Goal: Task Accomplishment & Management: Use online tool/utility

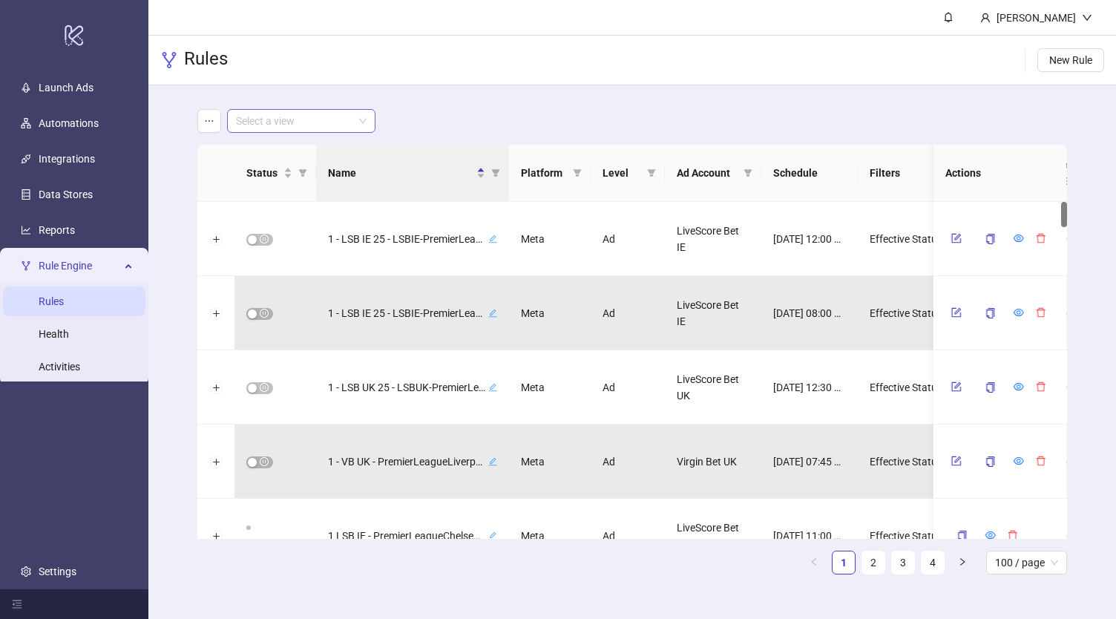
click at [307, 130] on input "search" at bounding box center [294, 121] width 117 height 22
click at [303, 194] on div "Virgin Bet UK" at bounding box center [301, 198] width 125 height 16
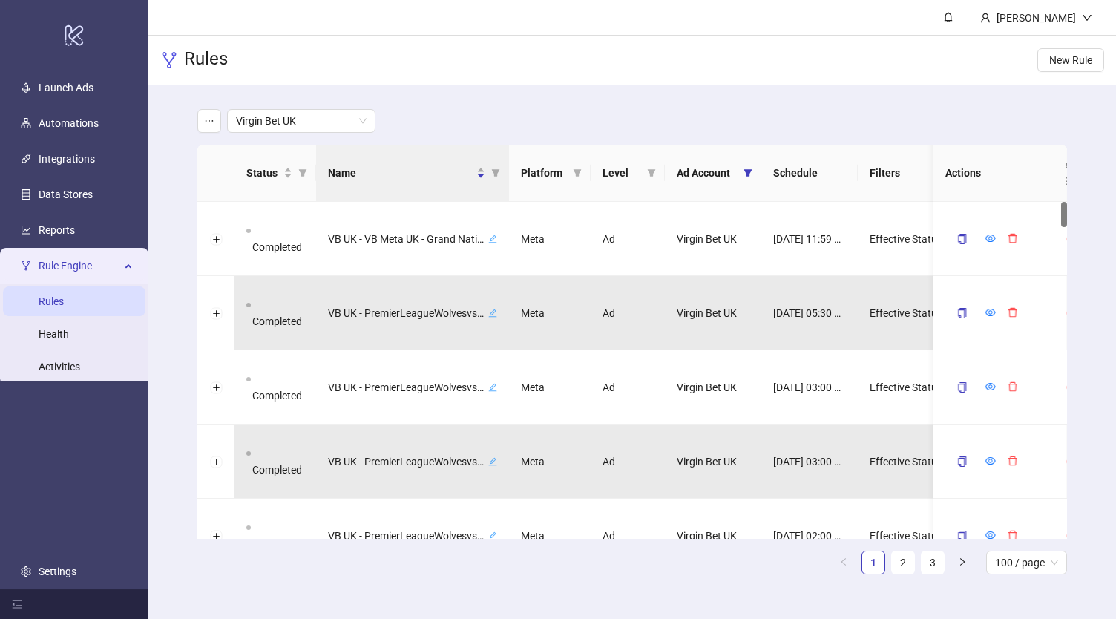
click at [422, 76] on div "Rules New Rule" at bounding box center [631, 61] width 967 height 50
click at [433, 119] on div "Virgin Bet UK" at bounding box center [631, 121] width 869 height 24
click at [409, 50] on div "Rules New Rule" at bounding box center [631, 61] width 967 height 50
click at [75, 124] on link "Automations" at bounding box center [69, 123] width 60 height 12
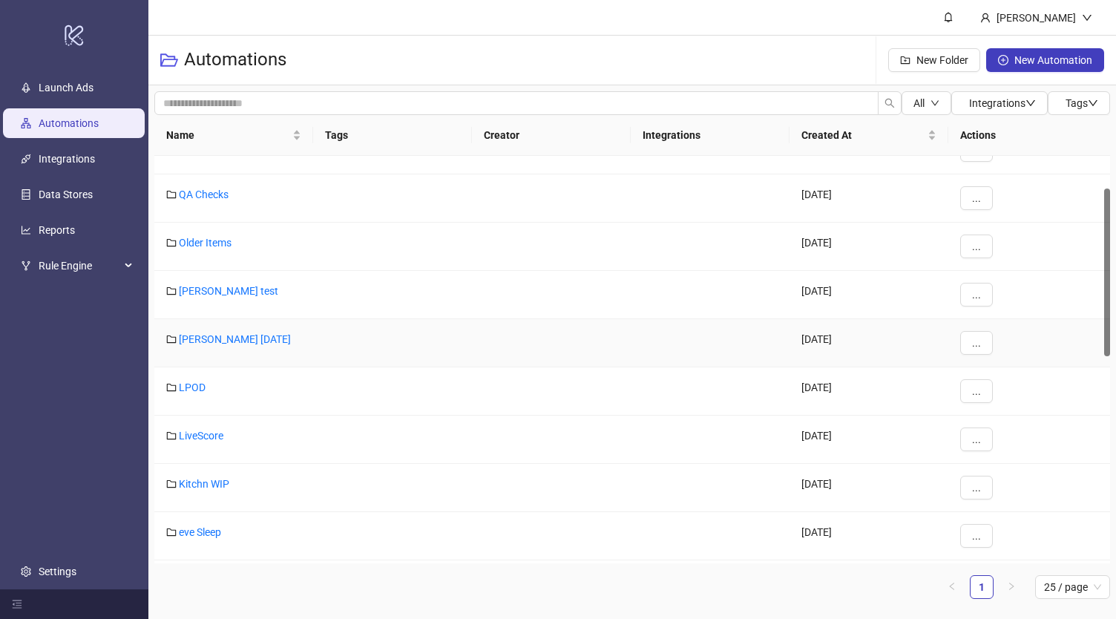
scroll to position [79, 0]
click at [218, 432] on link "LiveScore" at bounding box center [201, 435] width 45 height 12
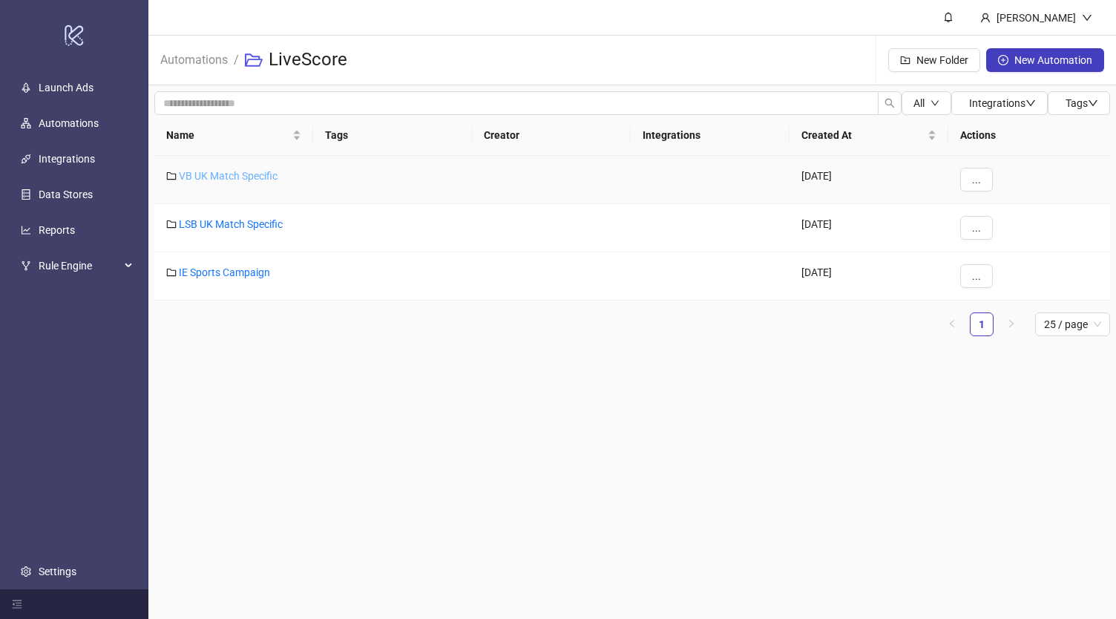
click at [243, 174] on link "VB UK Match Specific" at bounding box center [228, 176] width 99 height 12
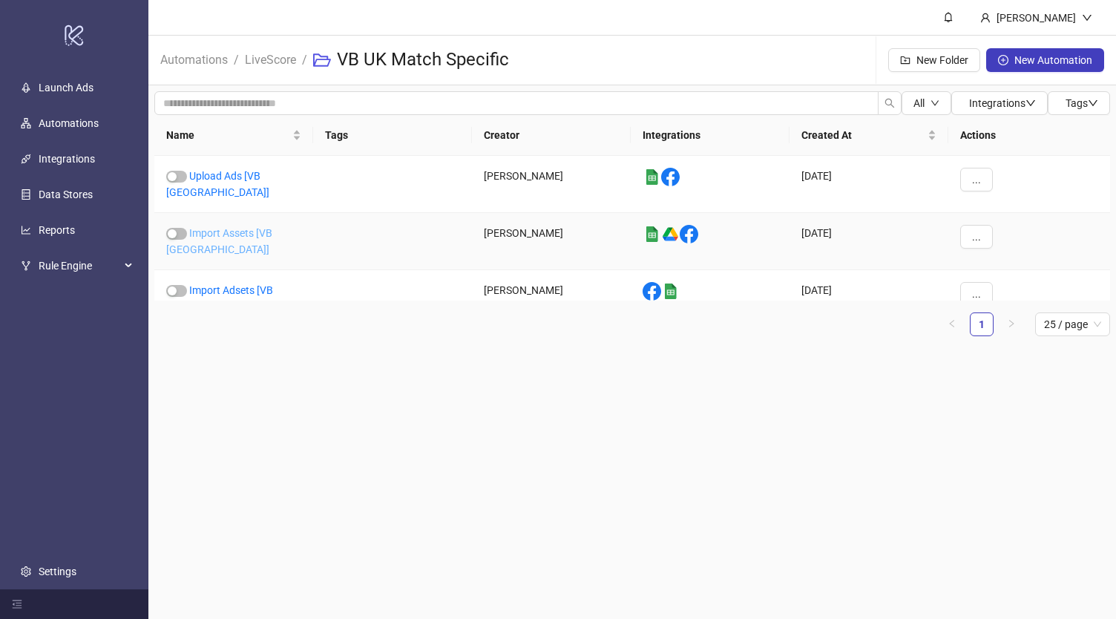
click at [248, 227] on link "Import Assets [VB [GEOGRAPHIC_DATA]]" at bounding box center [219, 241] width 106 height 28
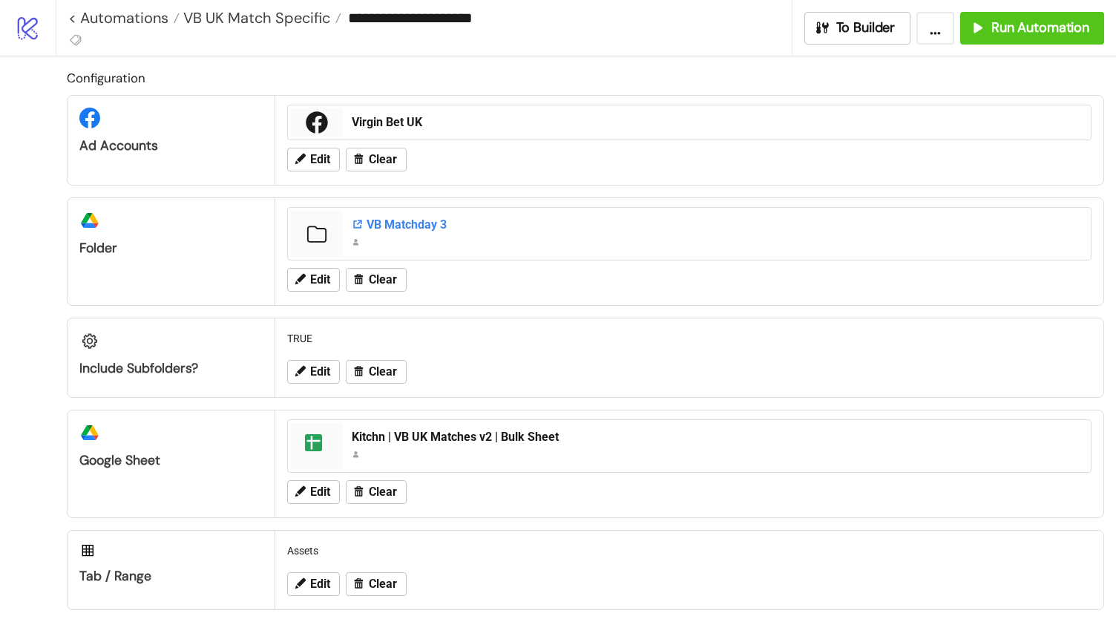
click at [395, 226] on div "VB Matchday 3" at bounding box center [717, 225] width 730 height 16
click at [227, 17] on span "VB UK Match Specific" at bounding box center [254, 17] width 151 height 19
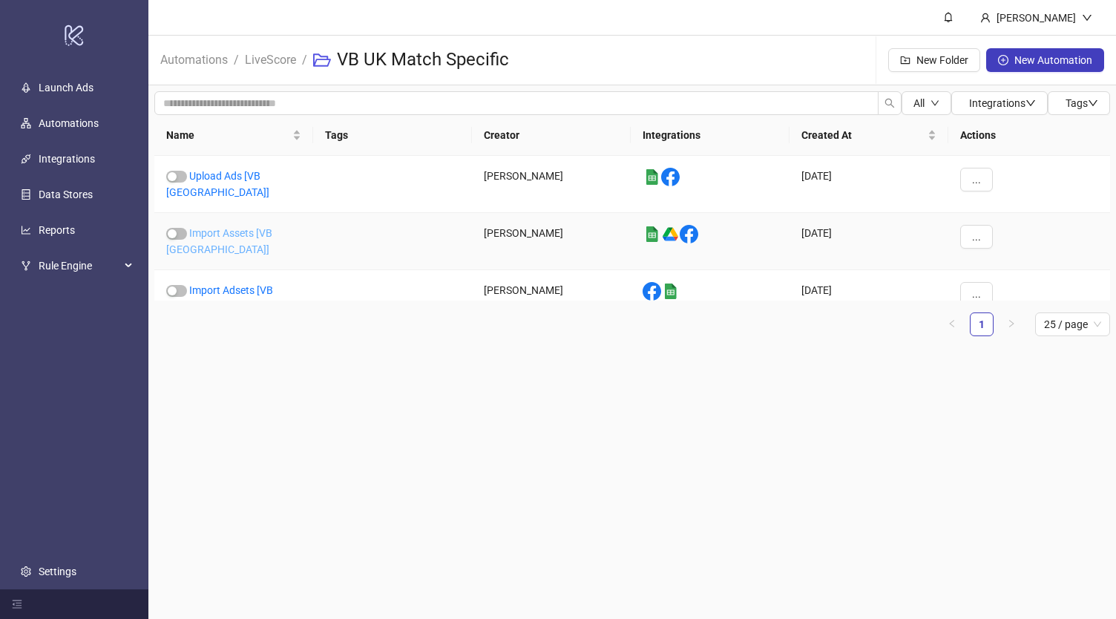
click at [225, 229] on link "Import Assets [VB [GEOGRAPHIC_DATA]]" at bounding box center [219, 241] width 106 height 28
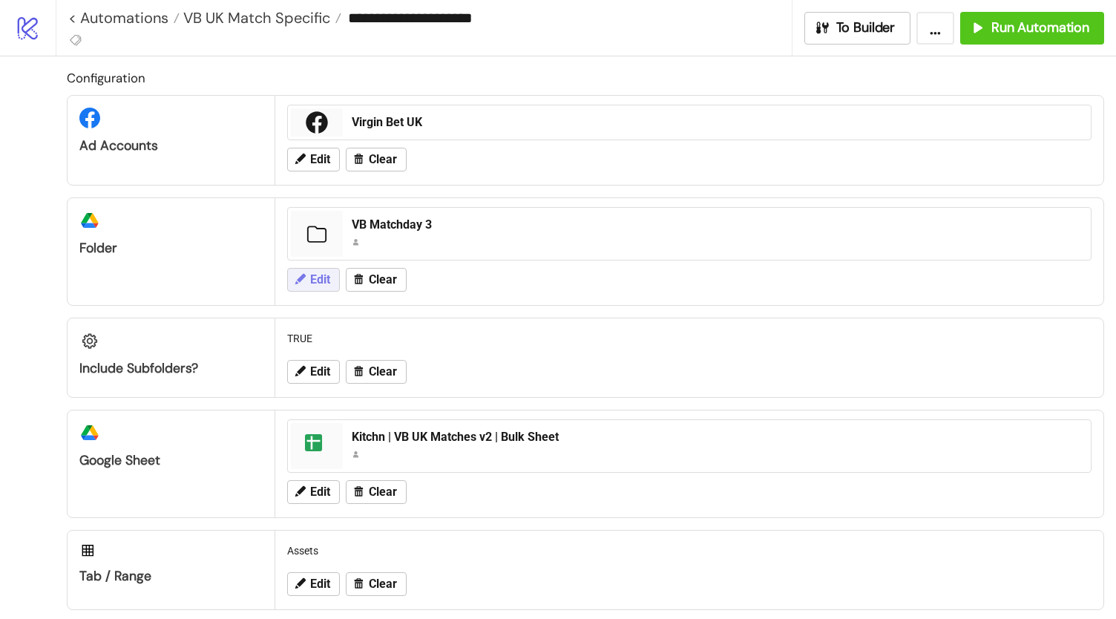
click at [324, 282] on span "Edit" at bounding box center [320, 279] width 20 height 13
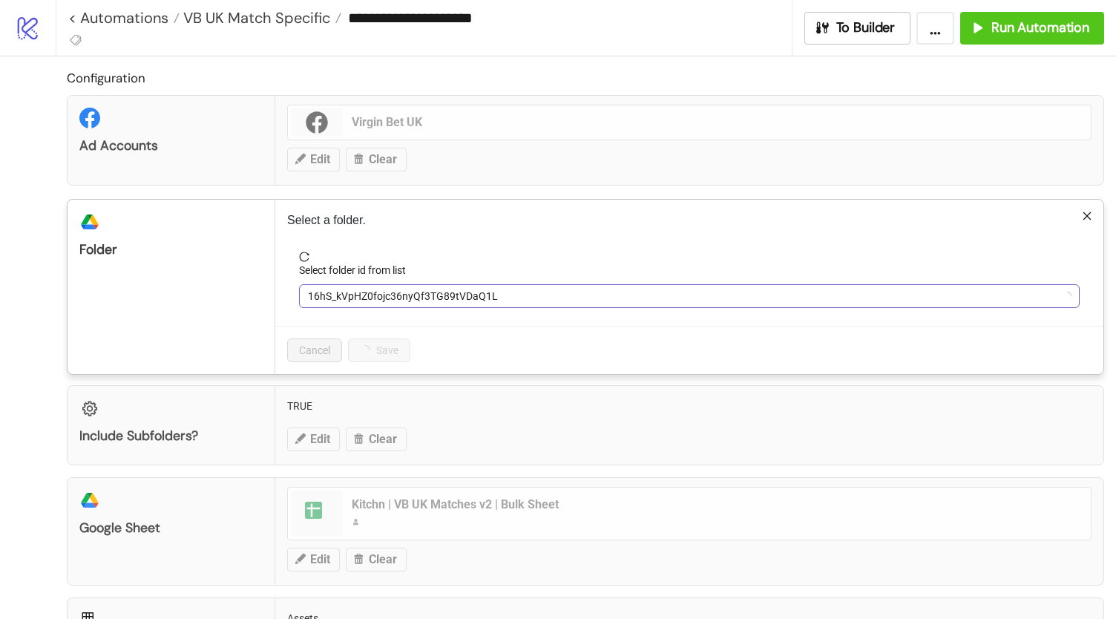
click at [384, 295] on span "16hS_kVpHZ0fojc36nyQf3TG89tVDaQ1L" at bounding box center [689, 296] width 762 height 22
click at [384, 295] on span "VB Matchday 3" at bounding box center [689, 296] width 762 height 22
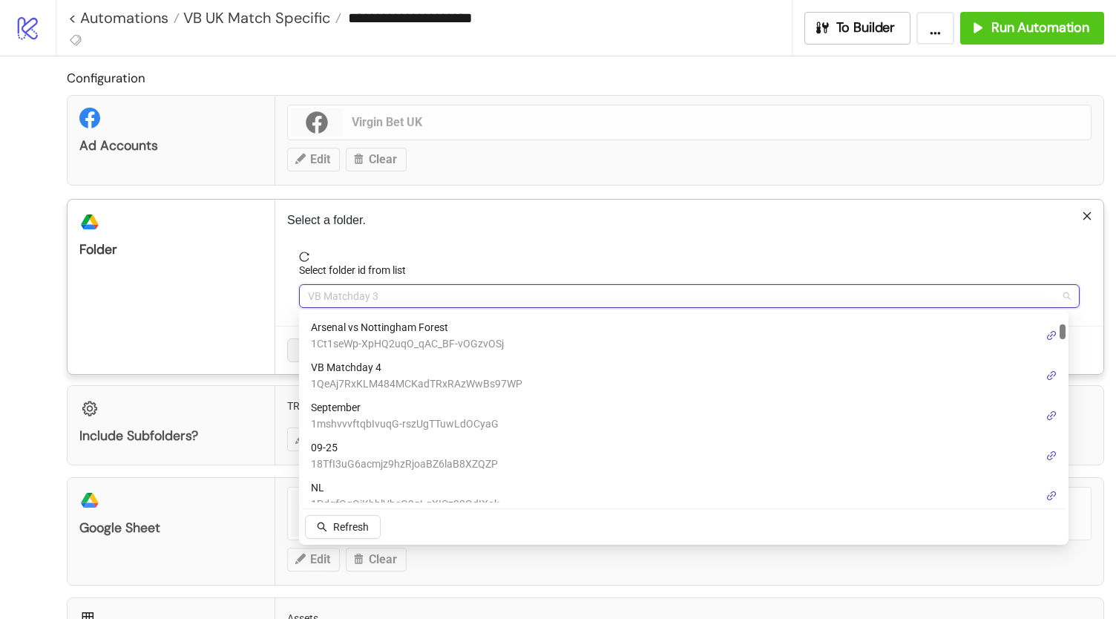
scroll to position [163, 0]
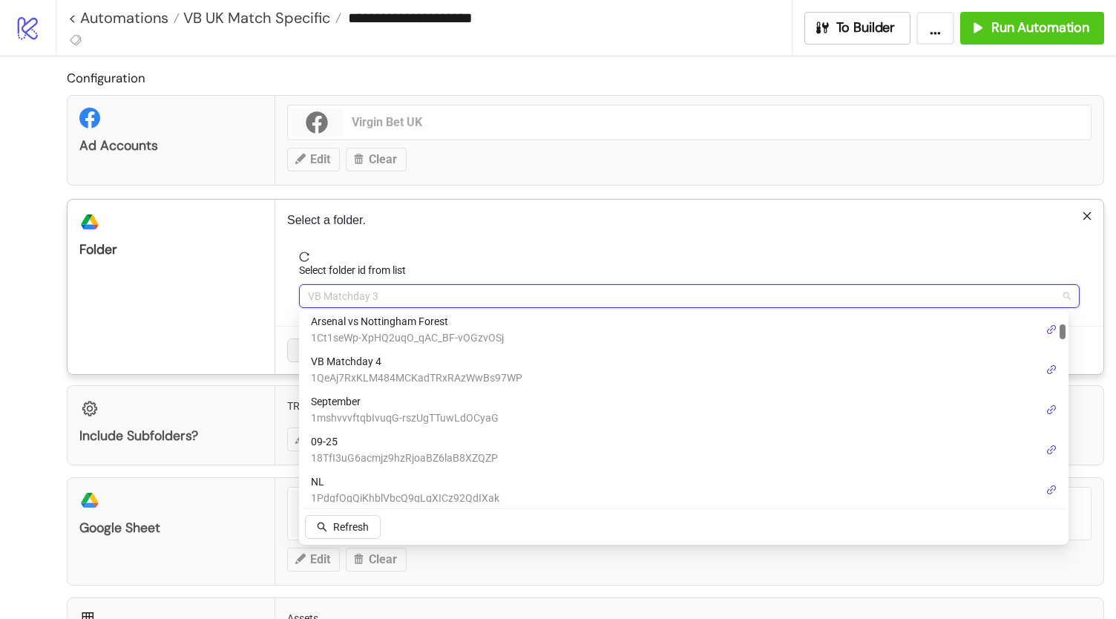
click at [406, 375] on span "1QeAj7RxKLM484MCKadTRxRAzWwBs97WP" at bounding box center [416, 377] width 211 height 16
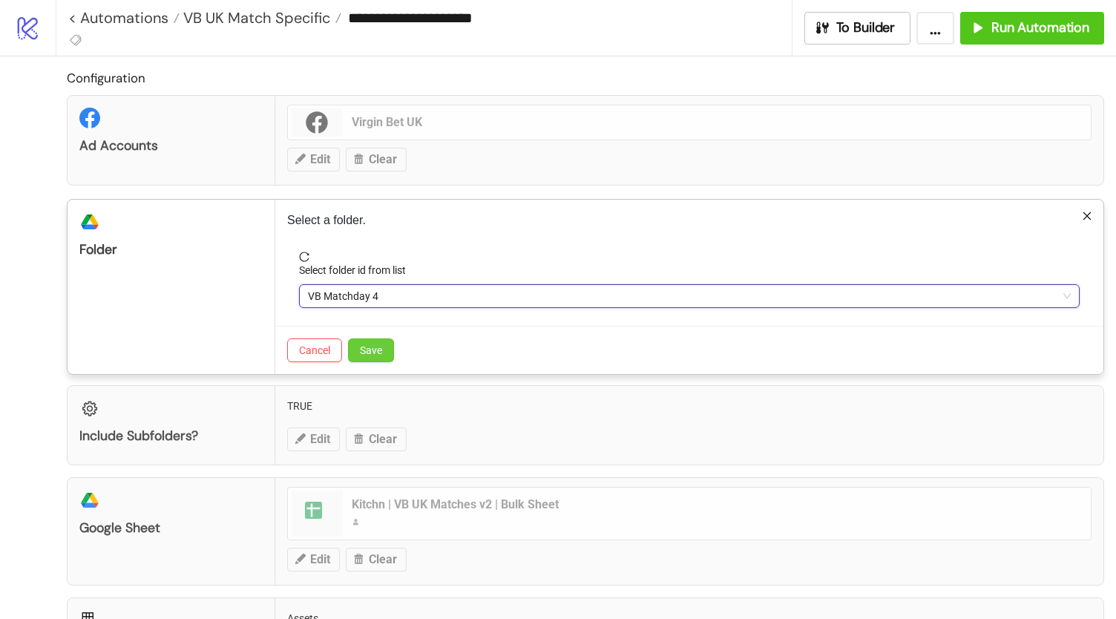
click at [380, 345] on span "Save" at bounding box center [371, 350] width 22 height 12
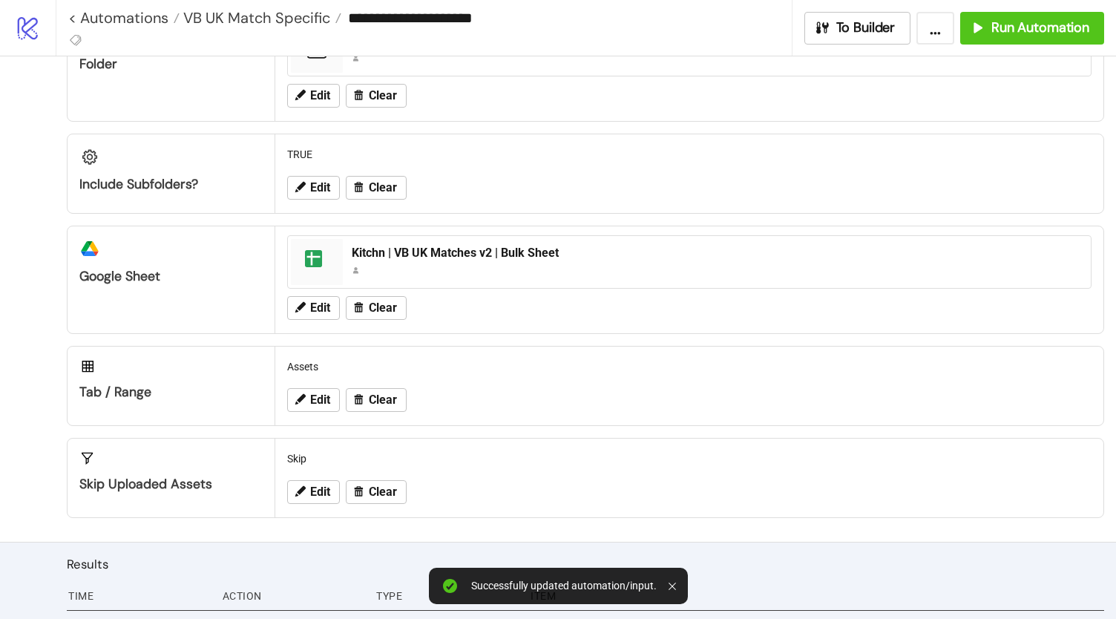
scroll to position [210, 0]
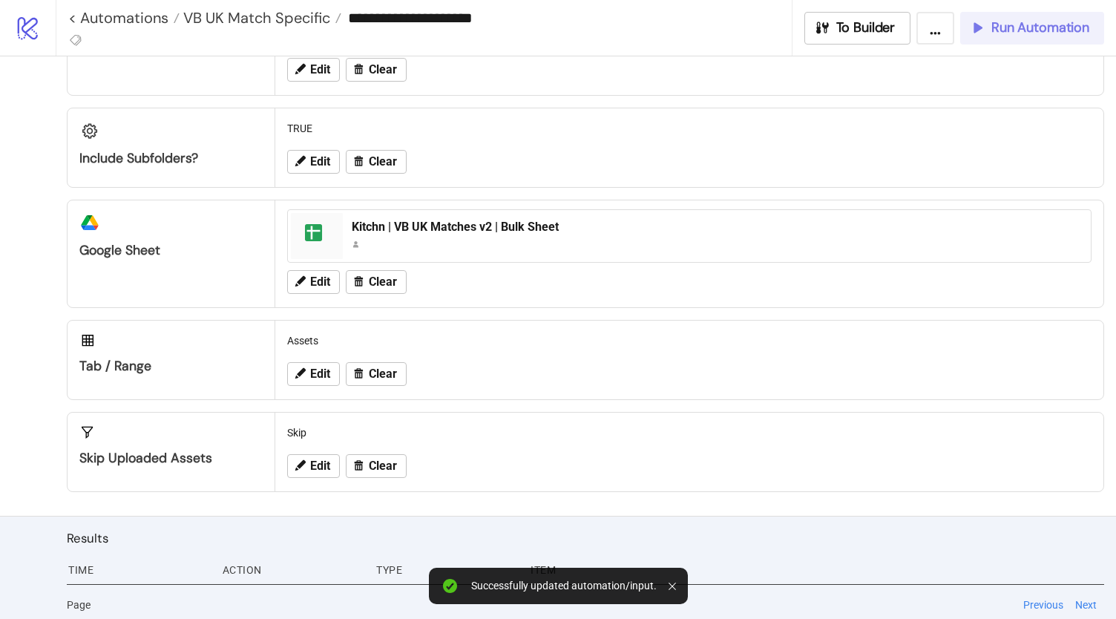
click at [1024, 22] on span "Run Automation" at bounding box center [1040, 27] width 98 height 17
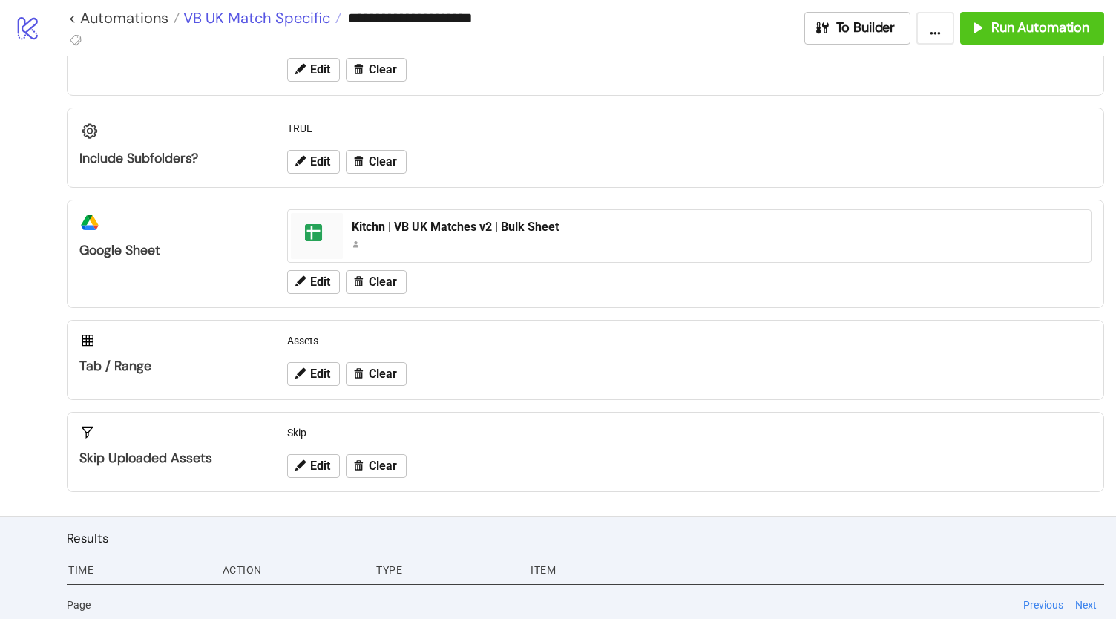
click at [275, 18] on span "VB UK Match Specific" at bounding box center [254, 17] width 151 height 19
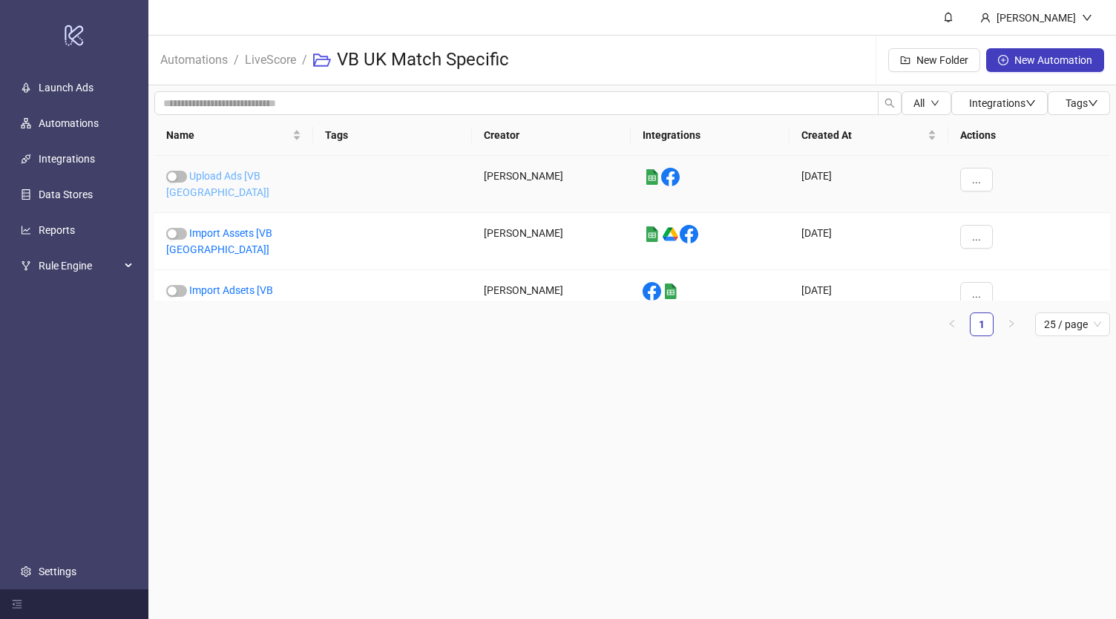
click at [242, 177] on link "Upload Ads [VB [GEOGRAPHIC_DATA]]" at bounding box center [217, 184] width 103 height 28
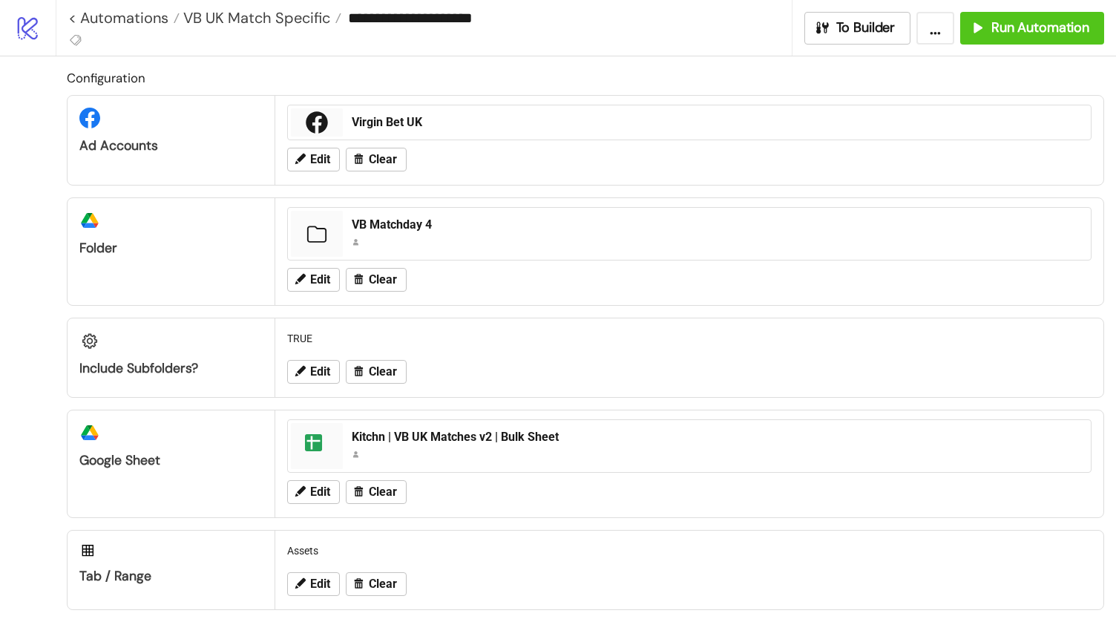
type input "**********"
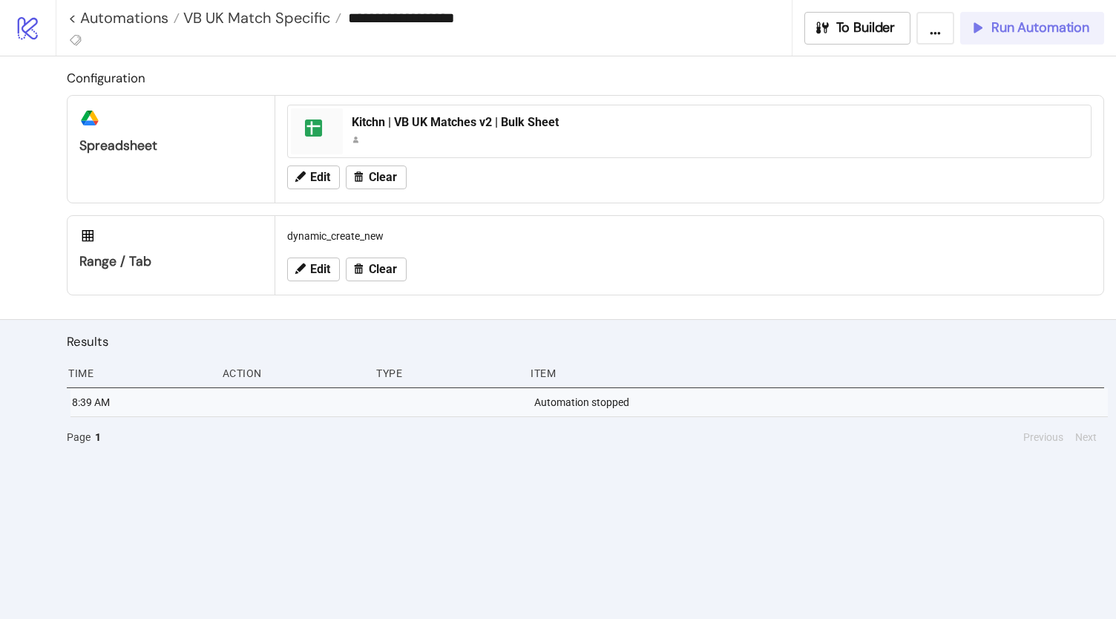
click at [1025, 36] on button "Run Automation" at bounding box center [1032, 28] width 144 height 33
